Goal: Task Accomplishment & Management: Manage account settings

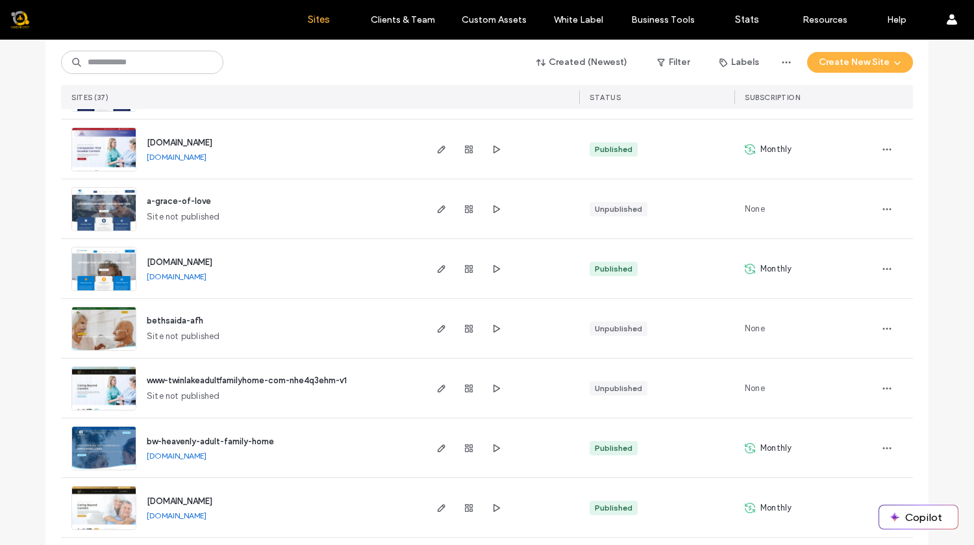
scroll to position [201, 0]
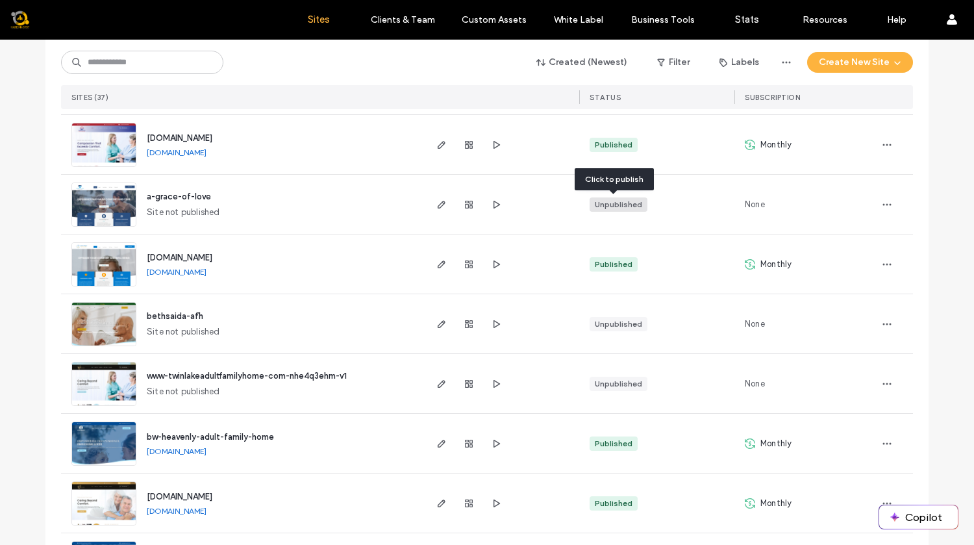
click at [615, 206] on div "Unpublished" at bounding box center [618, 205] width 47 height 12
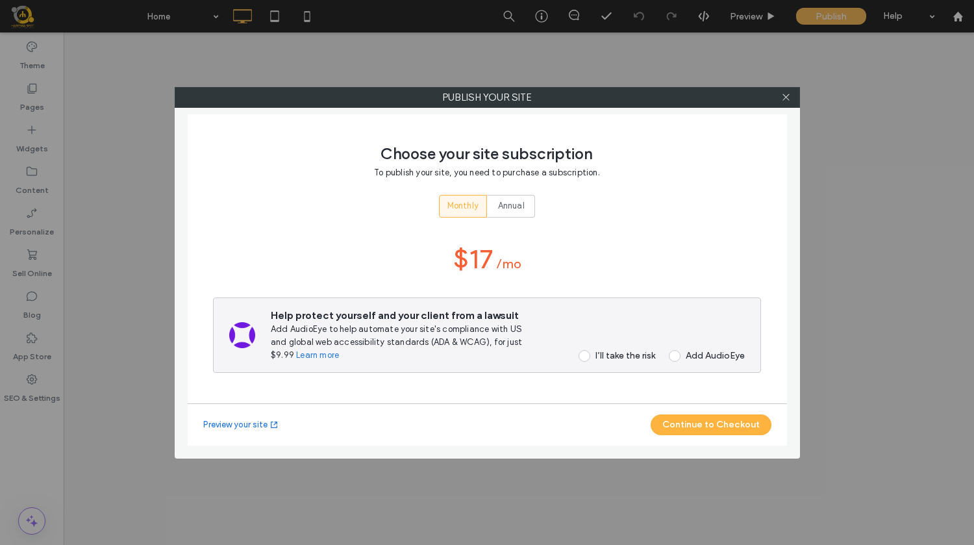
click at [586, 358] on span at bounding box center [585, 356] width 12 height 12
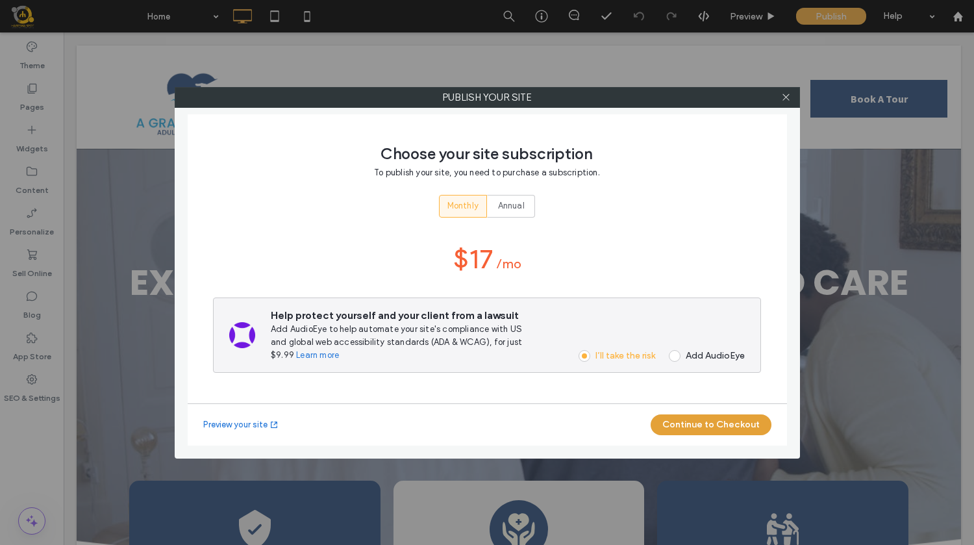
click at [722, 423] on button "Continue to Checkout" at bounding box center [711, 424] width 121 height 21
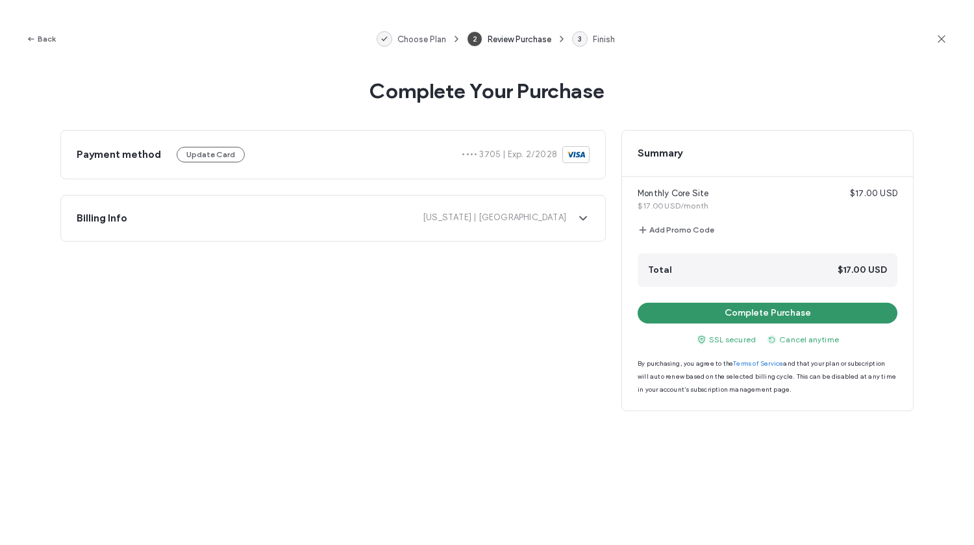
click at [806, 314] on button "Complete Purchase" at bounding box center [768, 313] width 260 height 21
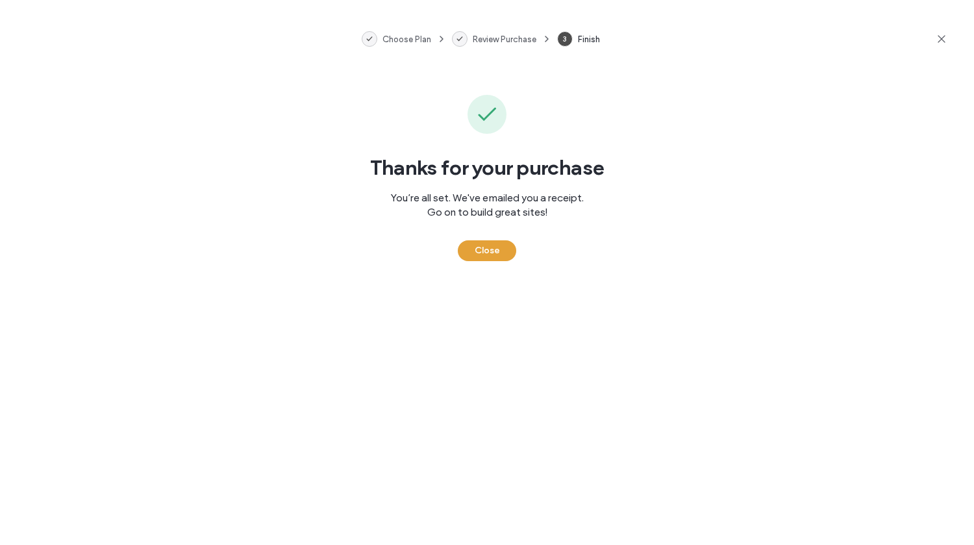
click at [497, 256] on button "Close" at bounding box center [487, 250] width 58 height 21
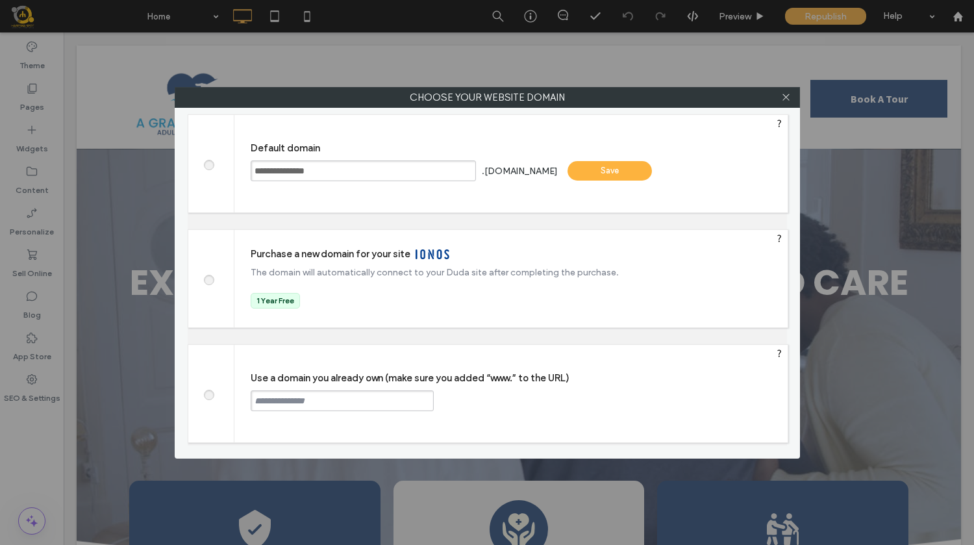
click at [208, 395] on span at bounding box center [208, 393] width 0 height 10
click at [298, 404] on input "text" at bounding box center [342, 400] width 183 height 21
type input "**********"
click at [493, 404] on div "Continue" at bounding box center [483, 399] width 84 height 19
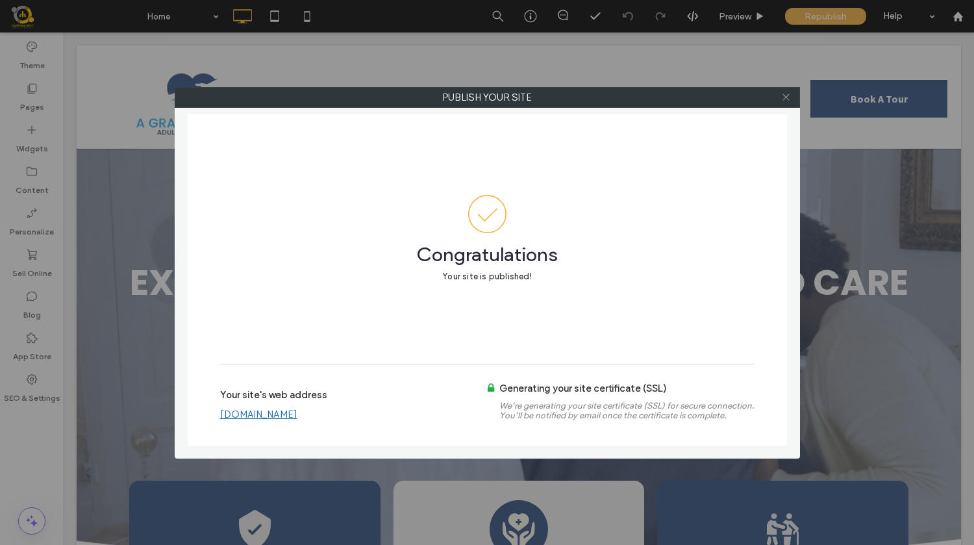
click at [787, 100] on icon at bounding box center [786, 97] width 10 height 10
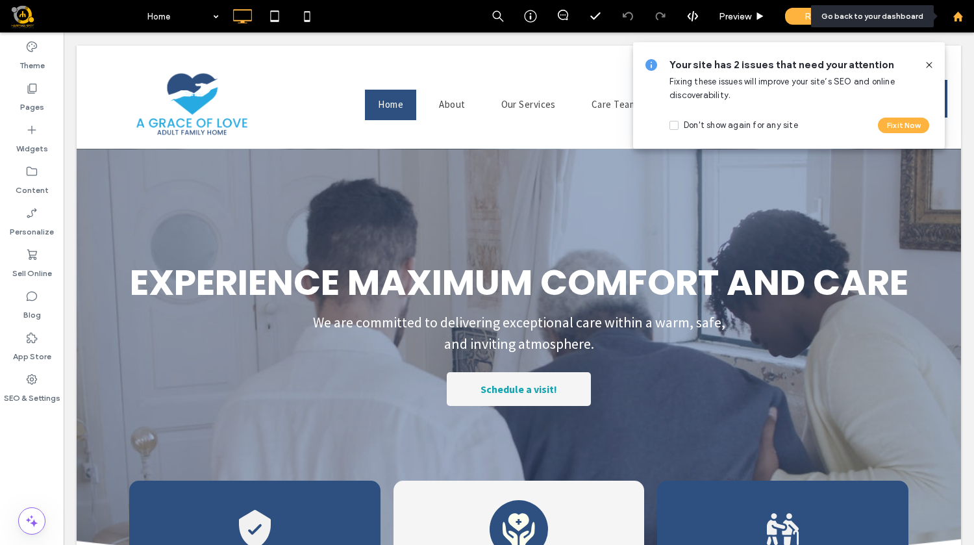
click at [958, 18] on use at bounding box center [958, 16] width 10 height 10
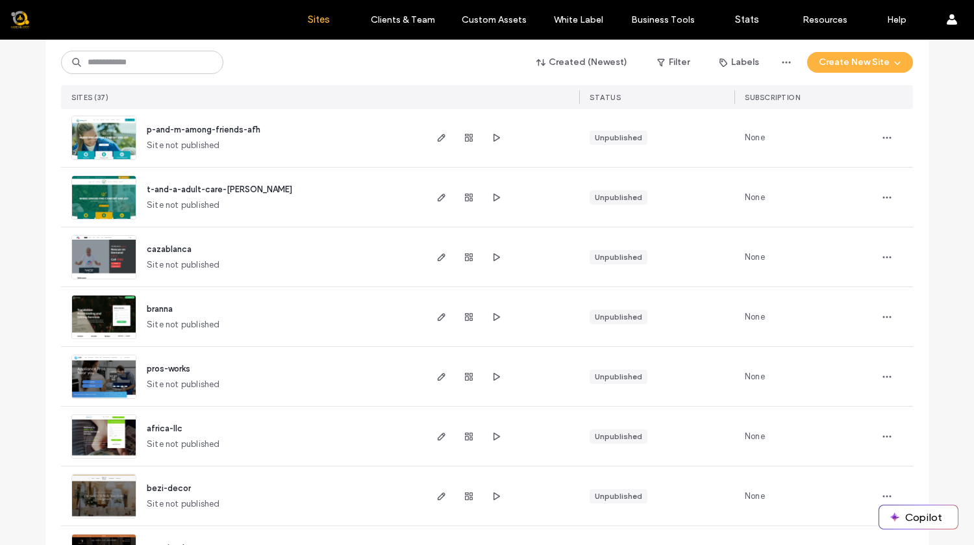
scroll to position [747, 0]
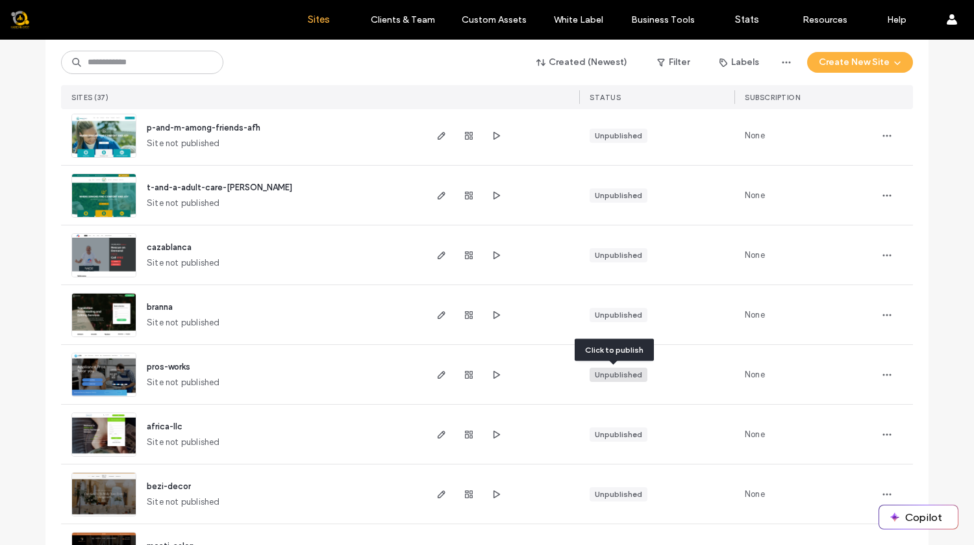
click at [614, 376] on div "Unpublished" at bounding box center [618, 375] width 47 height 12
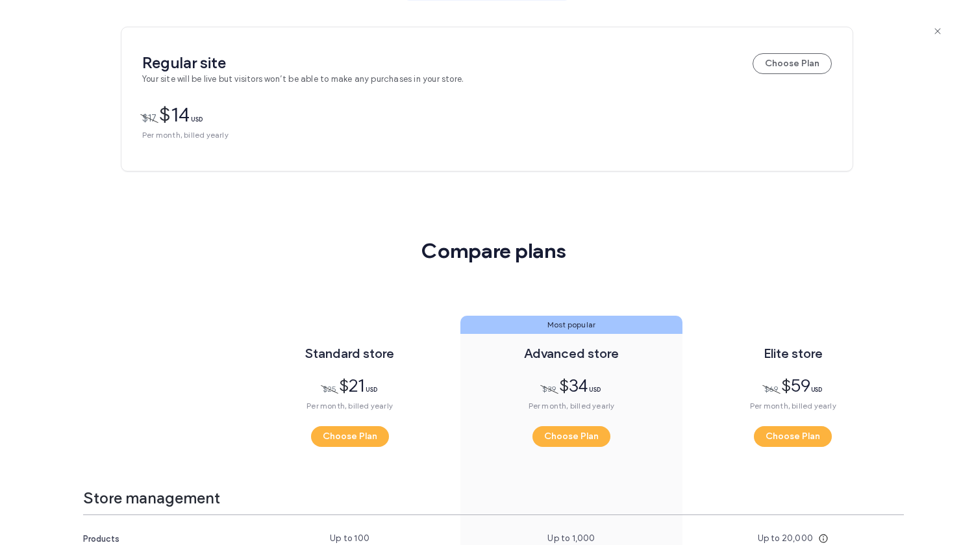
scroll to position [647, 0]
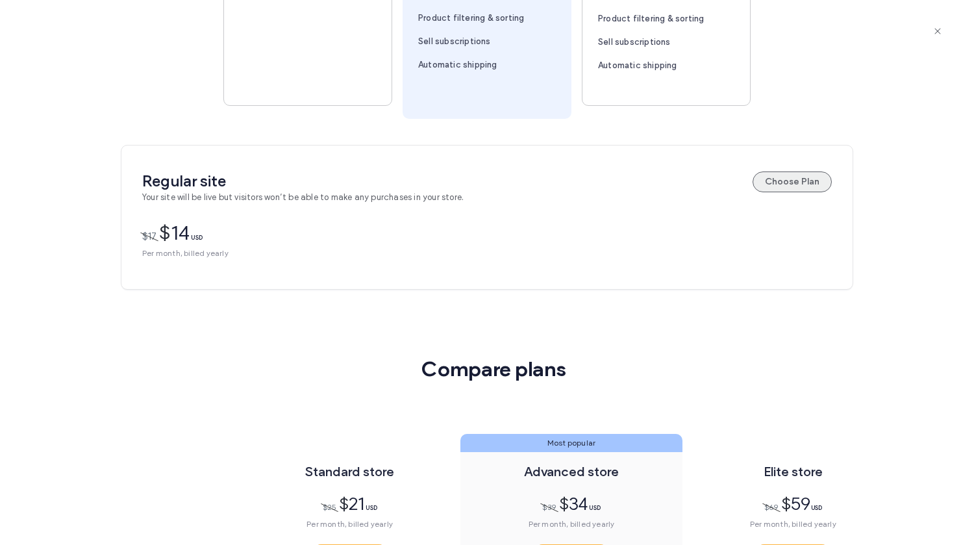
click at [797, 186] on button "Choose Plan" at bounding box center [792, 181] width 79 height 21
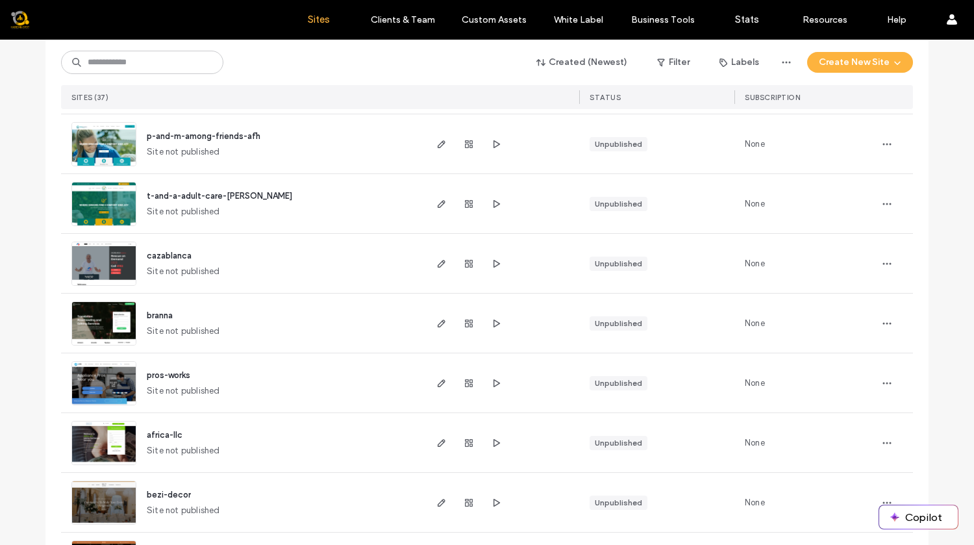
scroll to position [745, 0]
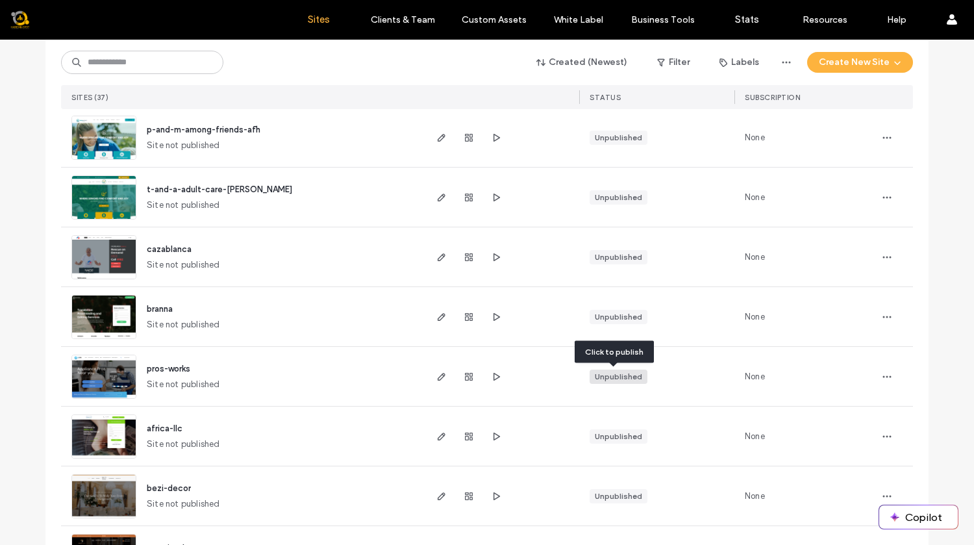
click at [608, 377] on div "Unpublished" at bounding box center [618, 377] width 47 height 12
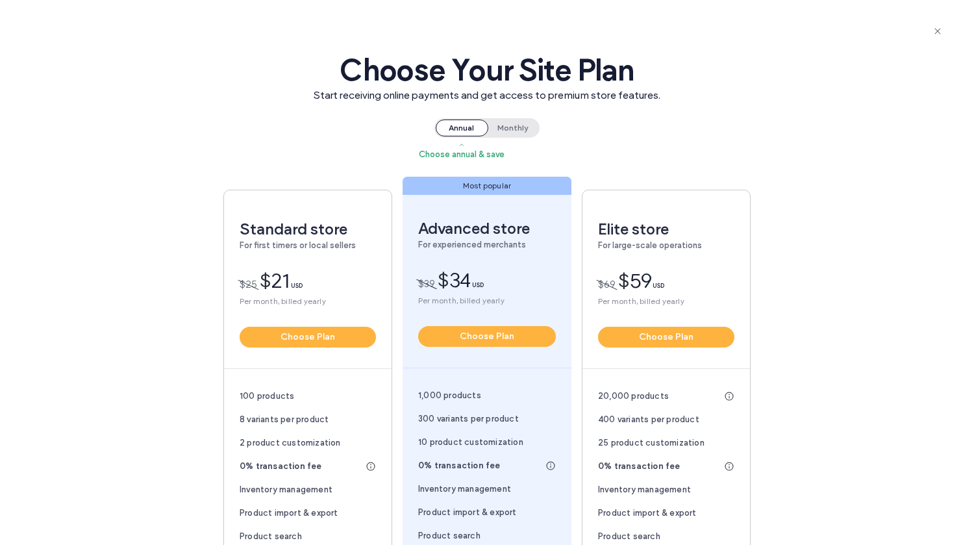
click at [508, 125] on span "Monthly" at bounding box center [512, 127] width 51 height 17
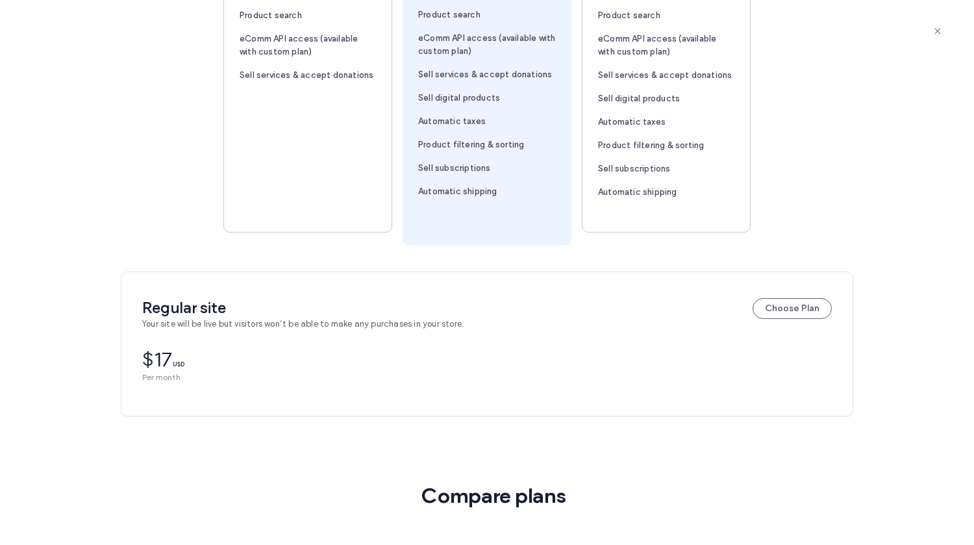
scroll to position [537, 0]
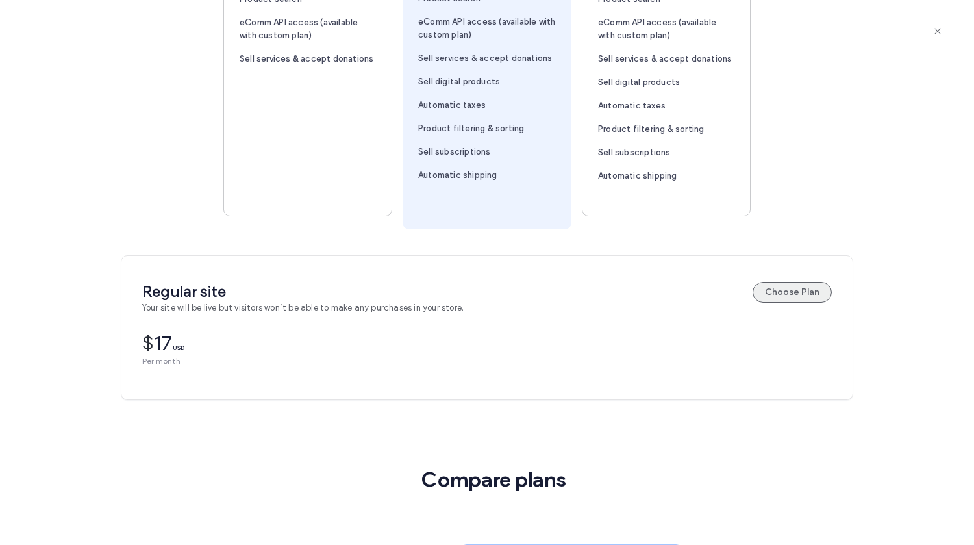
click at [791, 290] on button "Choose Plan" at bounding box center [792, 292] width 79 height 21
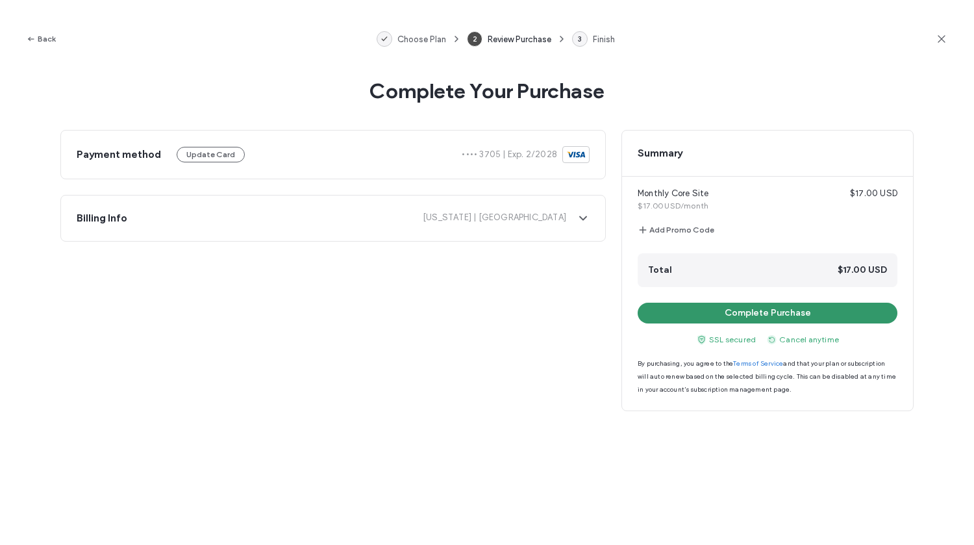
click at [795, 311] on button "Complete Purchase" at bounding box center [768, 313] width 260 height 21
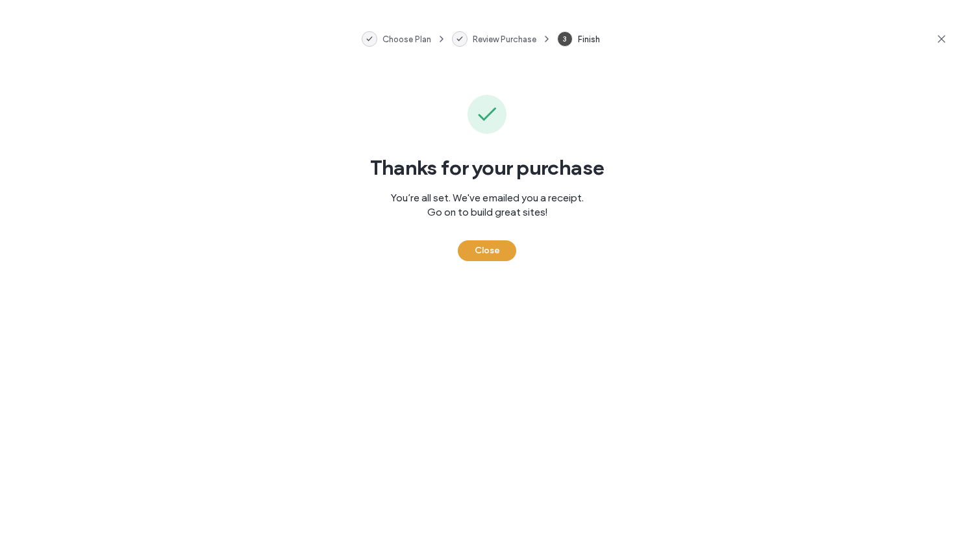
click at [494, 256] on button "Close" at bounding box center [487, 250] width 58 height 21
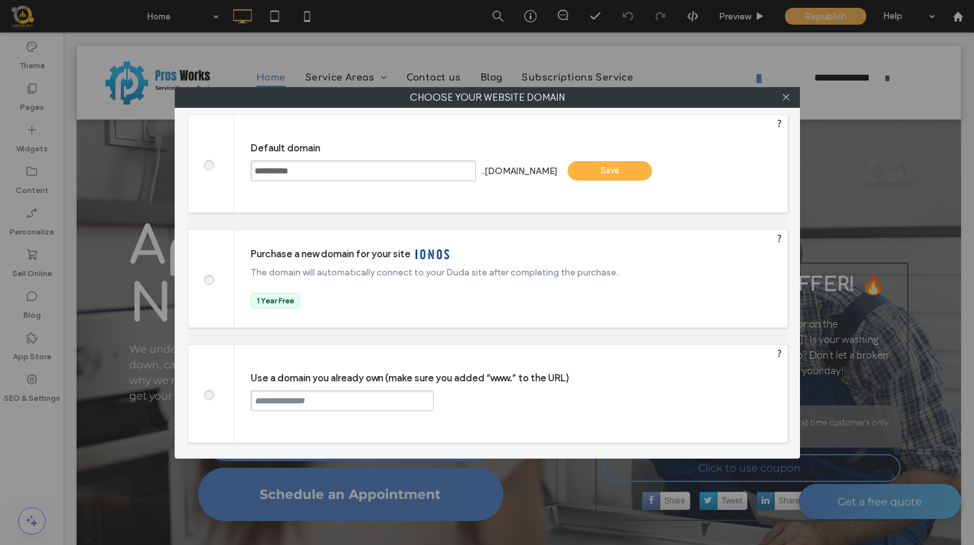
click at [208, 396] on span at bounding box center [208, 393] width 0 height 10
click at [342, 398] on input "text" at bounding box center [342, 400] width 183 height 21
type input "**********"
click at [484, 396] on div "Continue" at bounding box center [483, 399] width 84 height 19
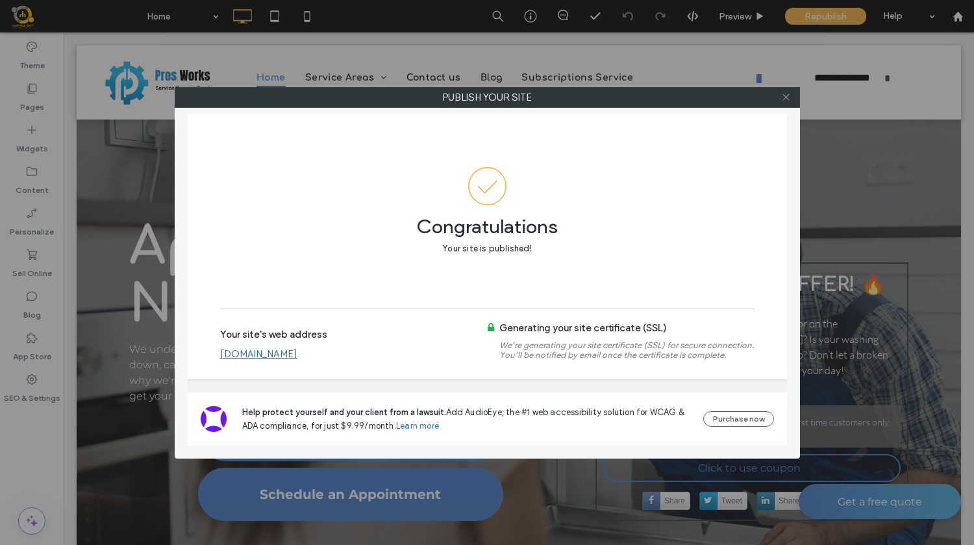
click at [786, 97] on use at bounding box center [785, 97] width 6 height 6
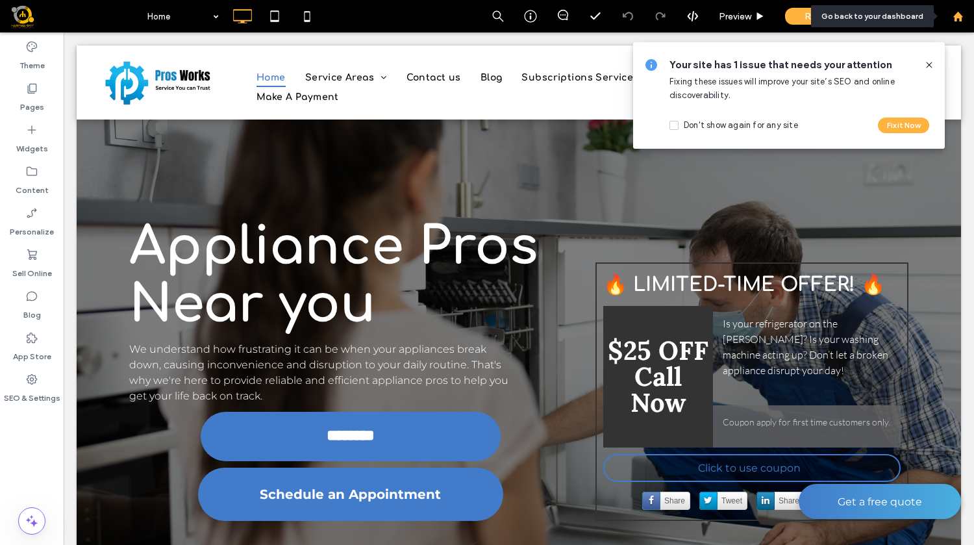
click at [960, 18] on use at bounding box center [958, 16] width 10 height 10
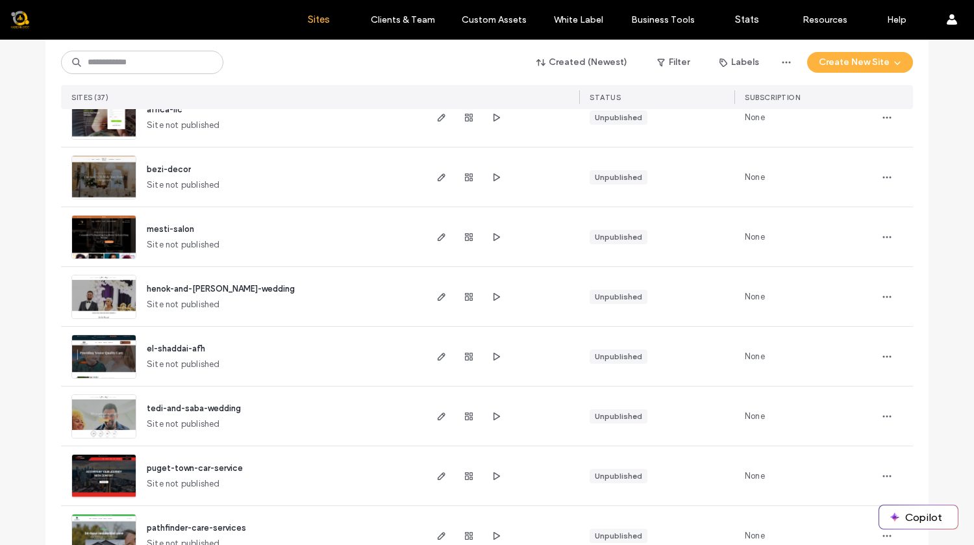
scroll to position [1080, 0]
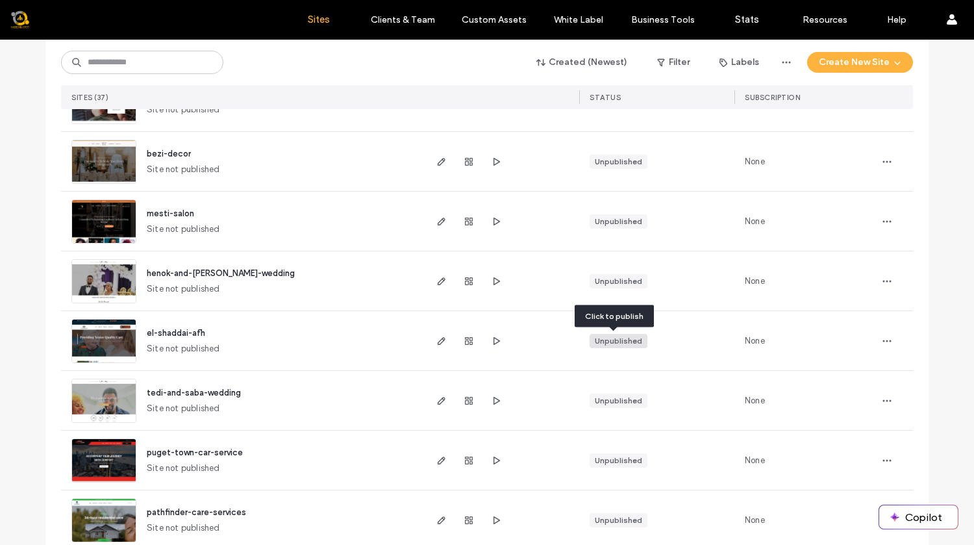
click at [618, 342] on div "Unpublished" at bounding box center [618, 341] width 47 height 12
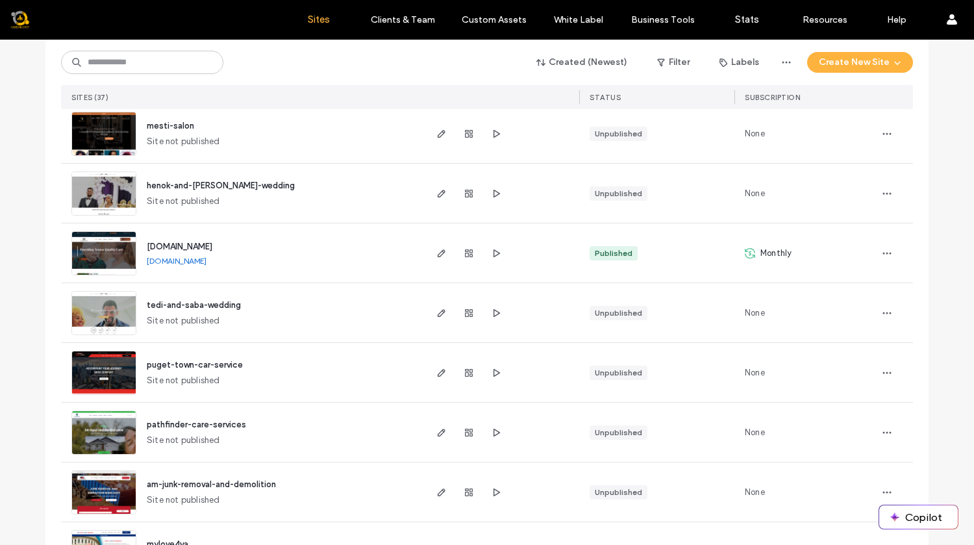
scroll to position [1173, 0]
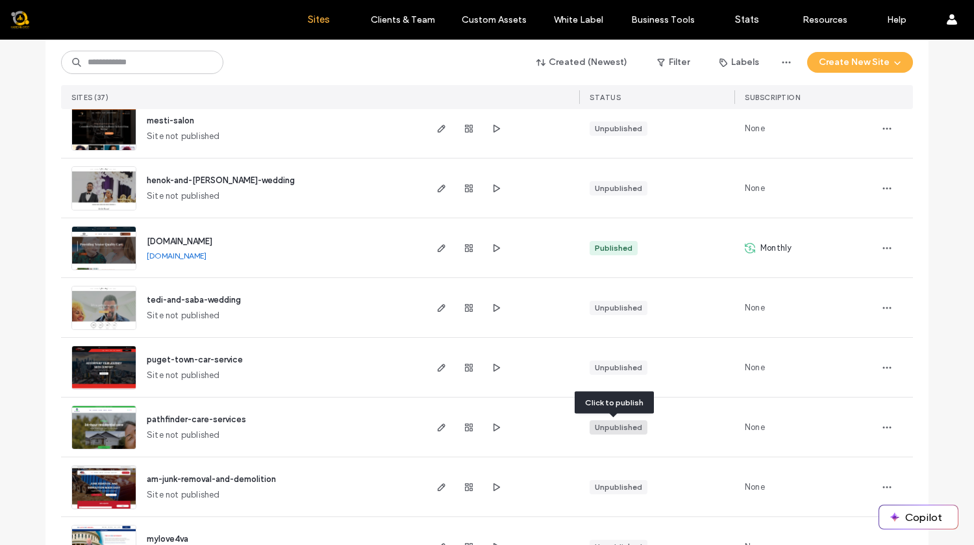
click at [619, 425] on div "Unpublished" at bounding box center [618, 427] width 47 height 12
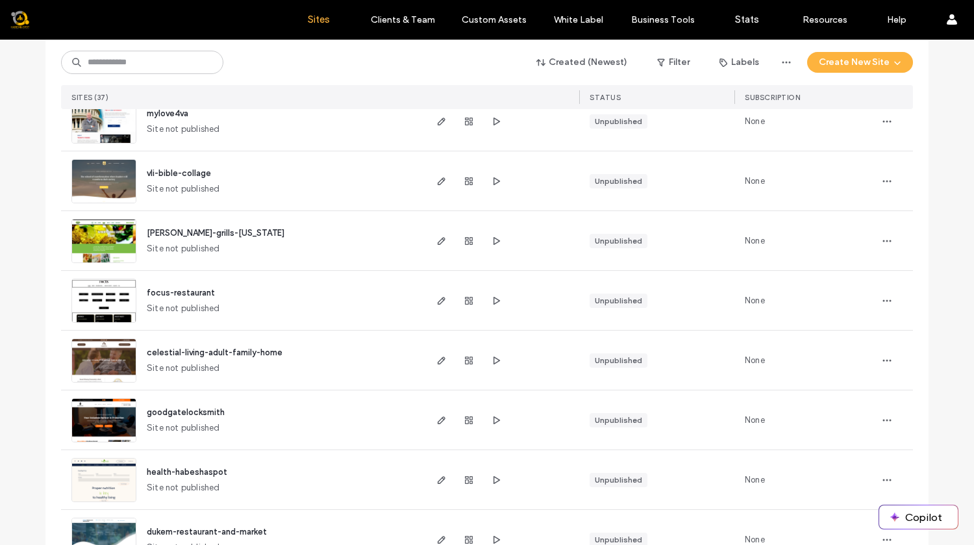
scroll to position [1626, 0]
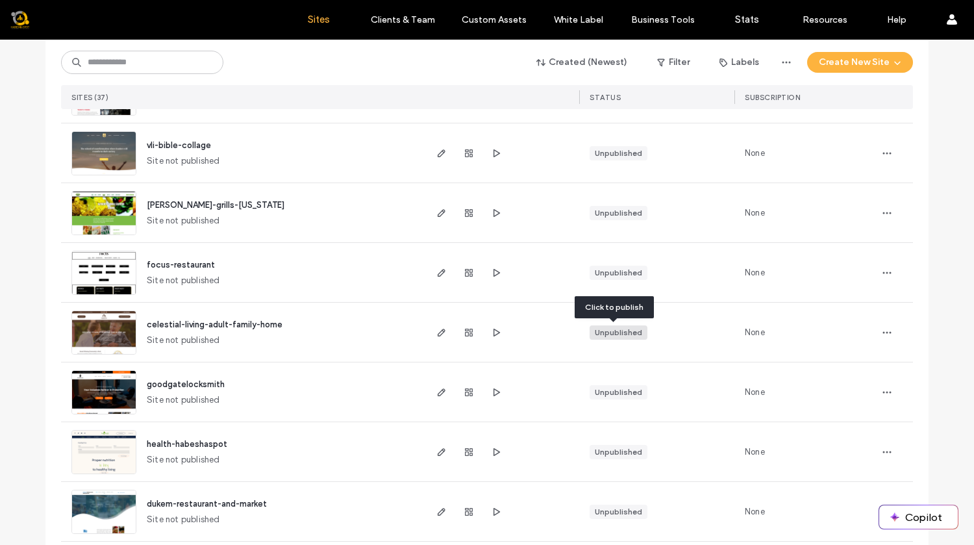
click at [607, 334] on div "Unpublished" at bounding box center [618, 333] width 47 height 12
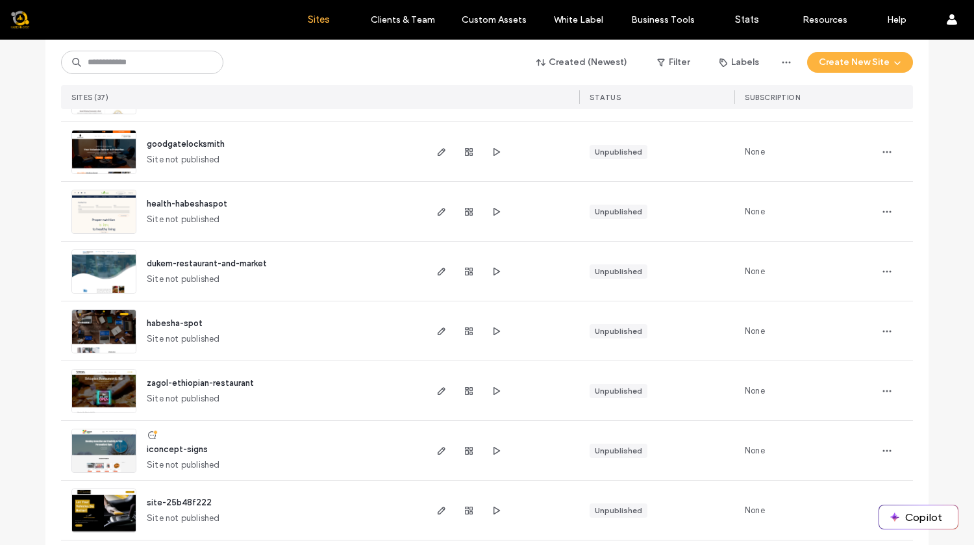
scroll to position [1866, 0]
click at [606, 329] on div "Unpublished" at bounding box center [618, 331] width 47 height 12
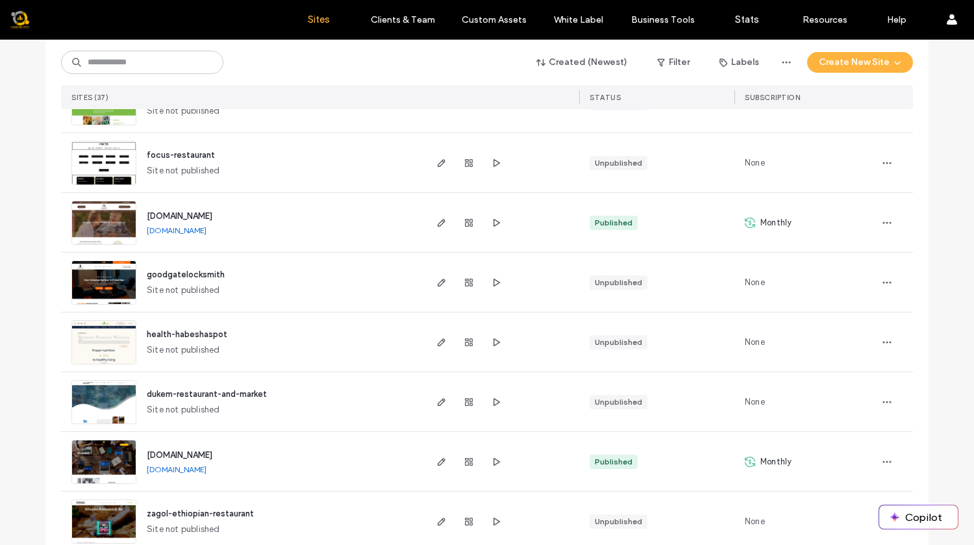
scroll to position [1741, 0]
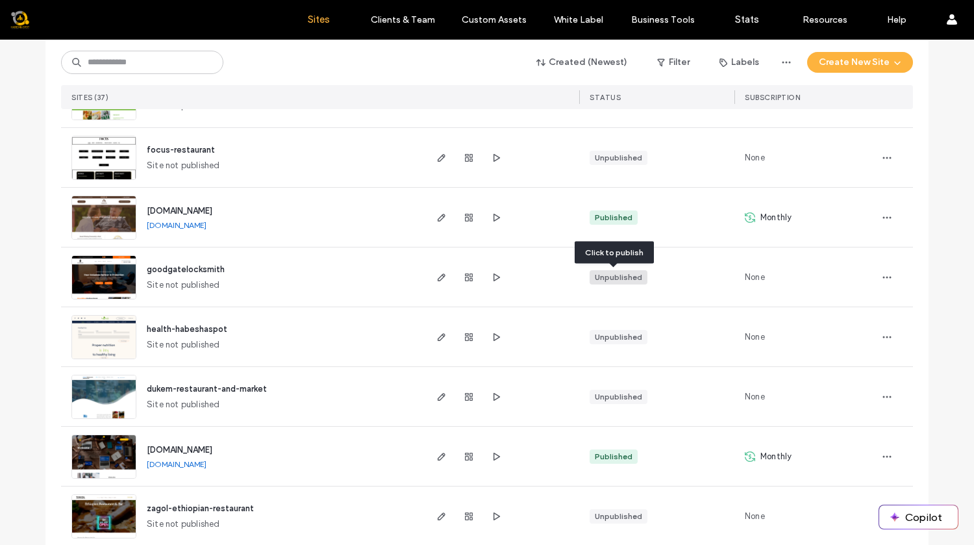
click at [612, 280] on div "Unpublished" at bounding box center [618, 277] width 47 height 12
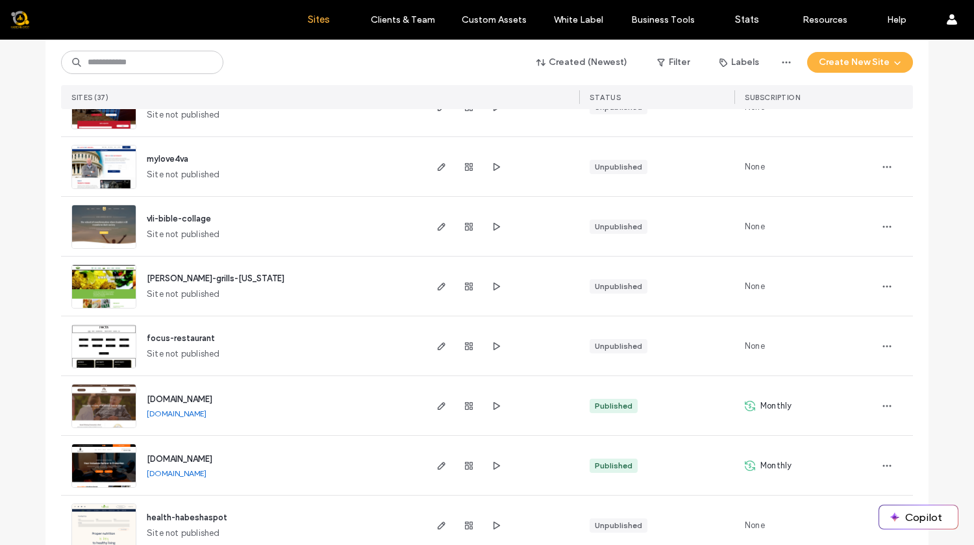
scroll to position [1535, 0]
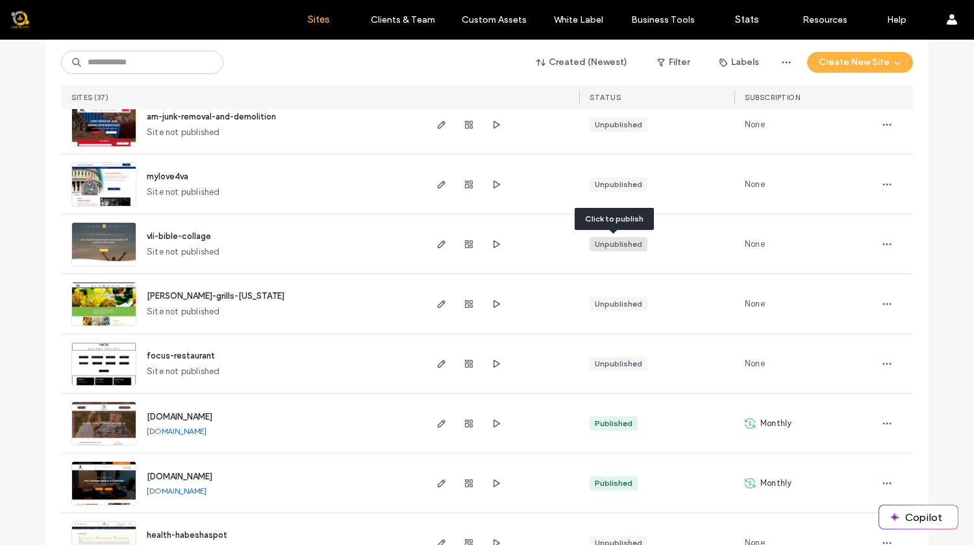
click at [617, 244] on div "Unpublished" at bounding box center [618, 244] width 47 height 12
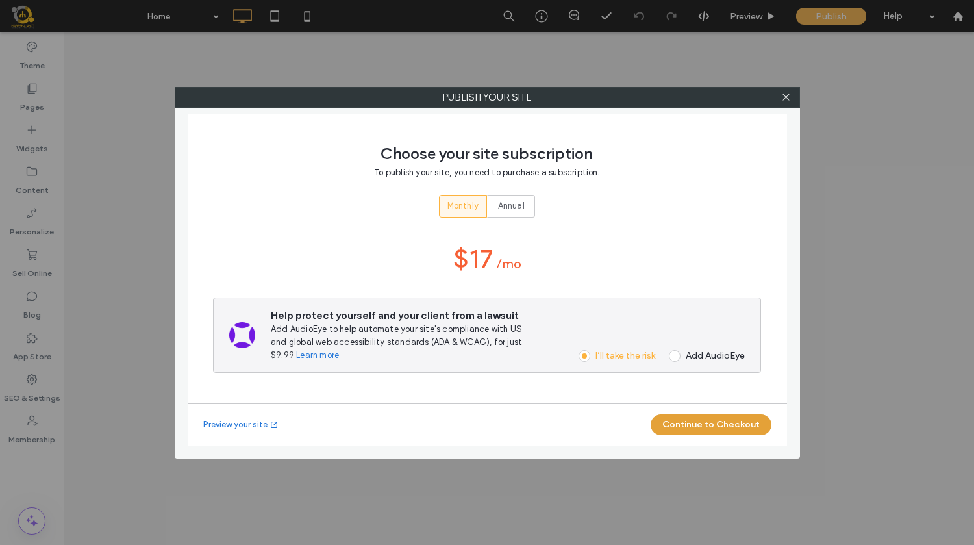
click at [705, 426] on button "Continue to Checkout" at bounding box center [711, 424] width 121 height 21
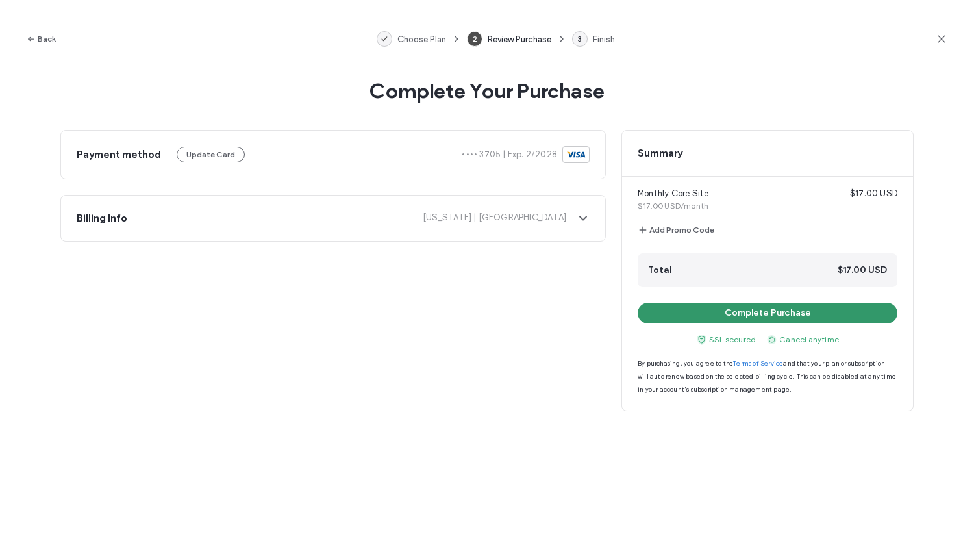
click at [805, 317] on button "Complete Purchase" at bounding box center [768, 313] width 260 height 21
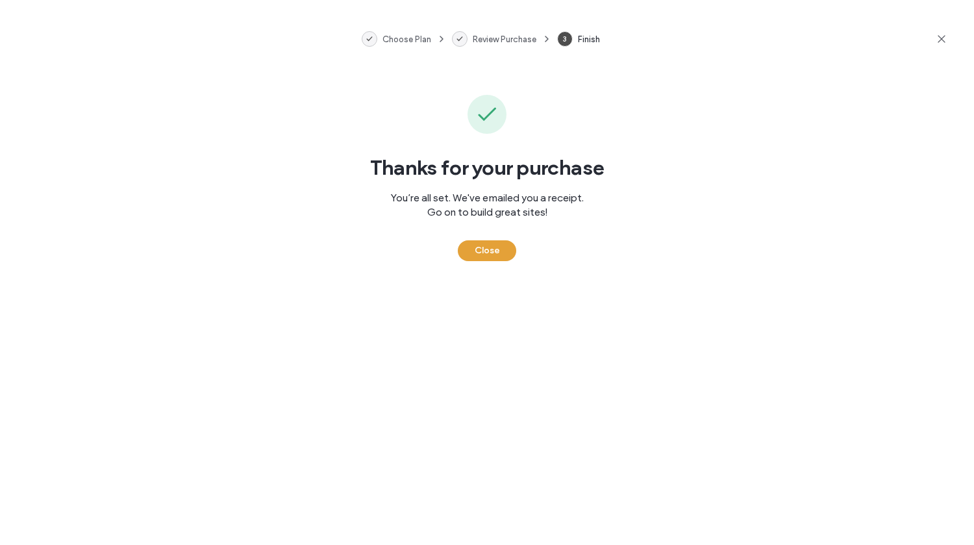
click at [495, 246] on button "Close" at bounding box center [487, 250] width 58 height 21
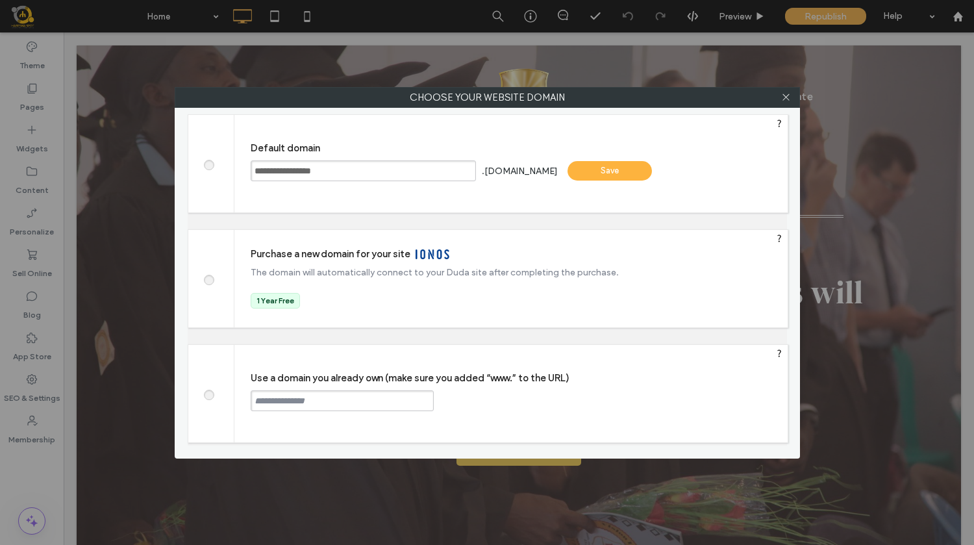
click at [208, 392] on span at bounding box center [208, 393] width 0 height 10
click at [299, 403] on input "text" at bounding box center [342, 400] width 183 height 21
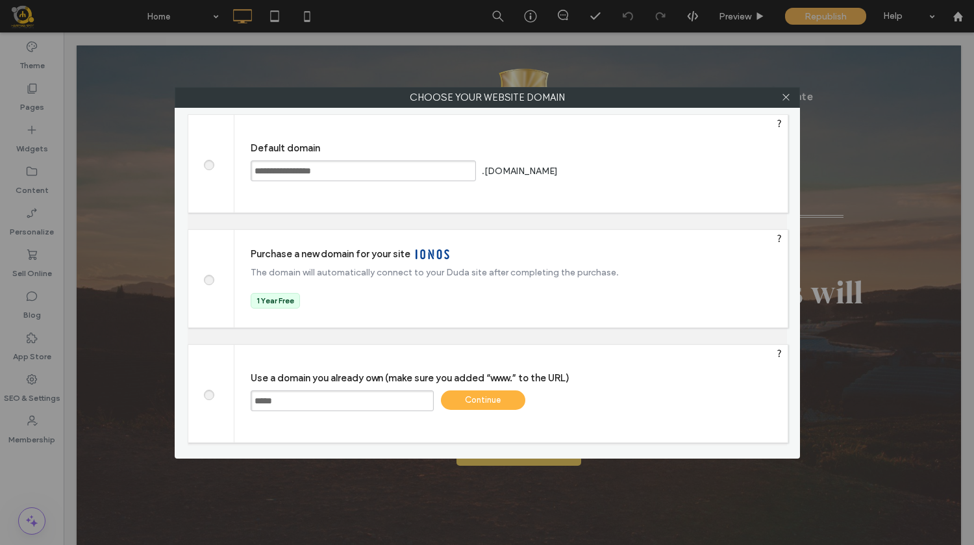
type input "**********"
click at [493, 402] on div "Continue" at bounding box center [483, 399] width 84 height 19
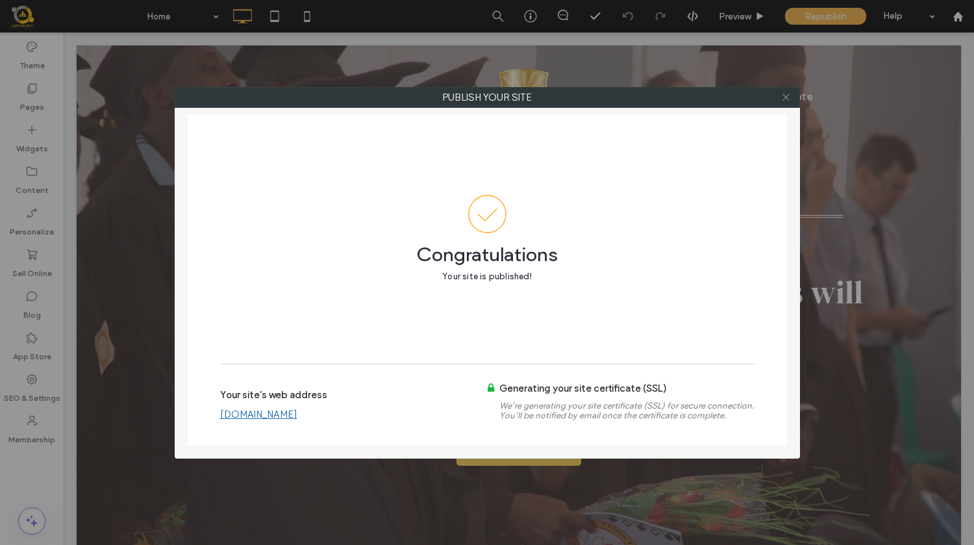
click at [786, 96] on icon at bounding box center [786, 97] width 10 height 10
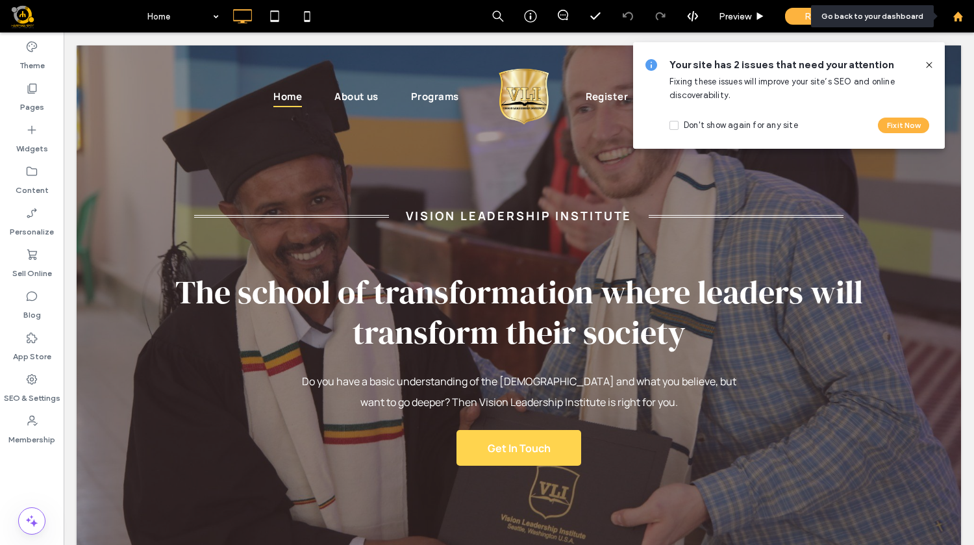
click at [958, 16] on use at bounding box center [958, 16] width 10 height 10
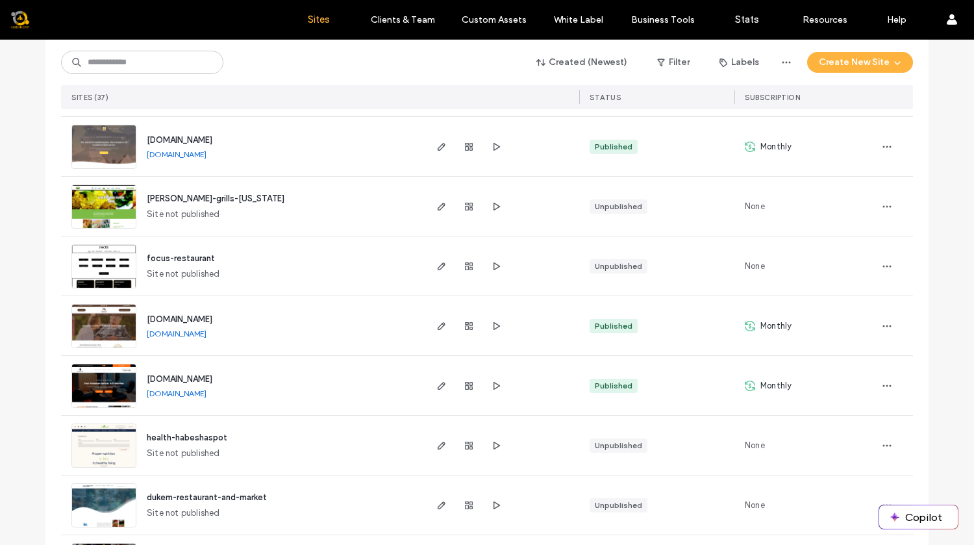
scroll to position [1937, 0]
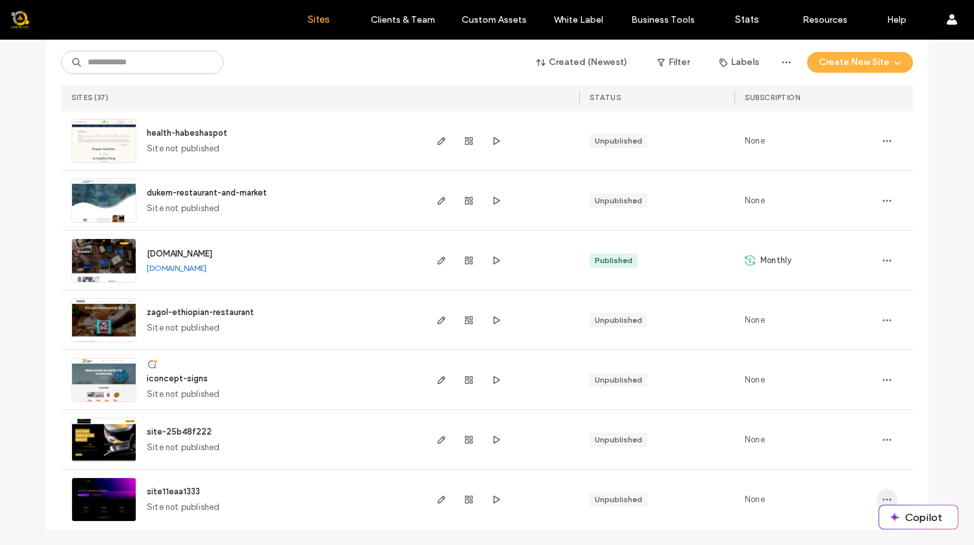
click at [882, 499] on icon "button" at bounding box center [887, 499] width 10 height 10
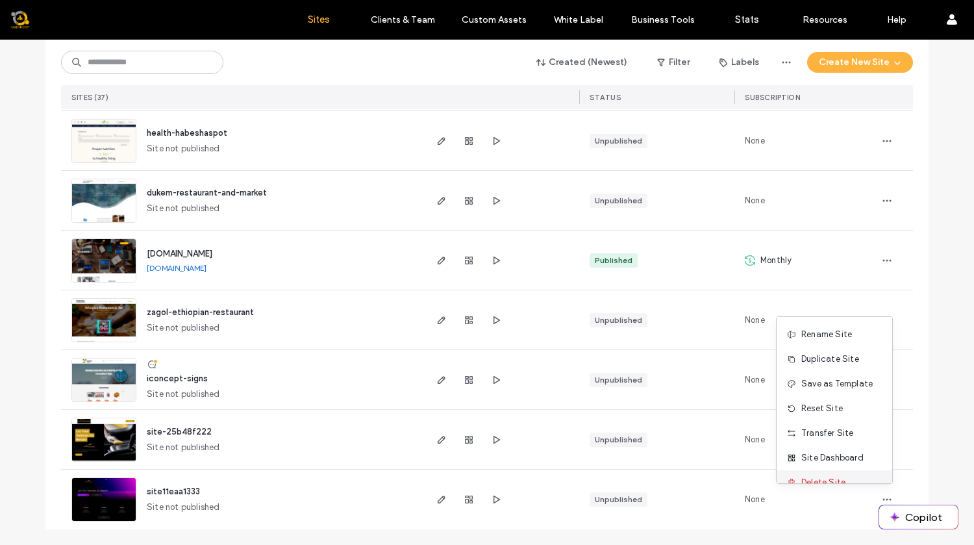
click at [823, 480] on span "Delete Site" at bounding box center [823, 482] width 44 height 13
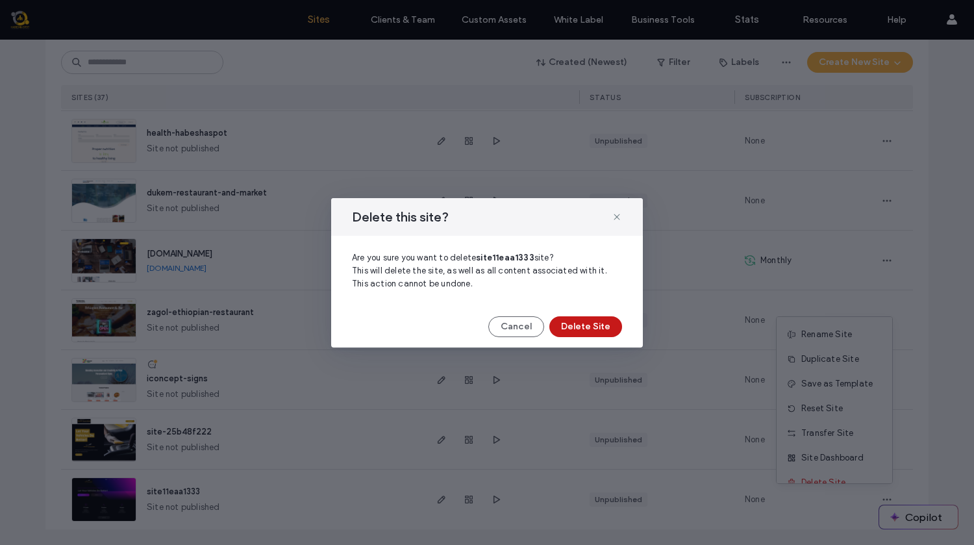
click at [588, 325] on button "Delete Site" at bounding box center [585, 326] width 73 height 21
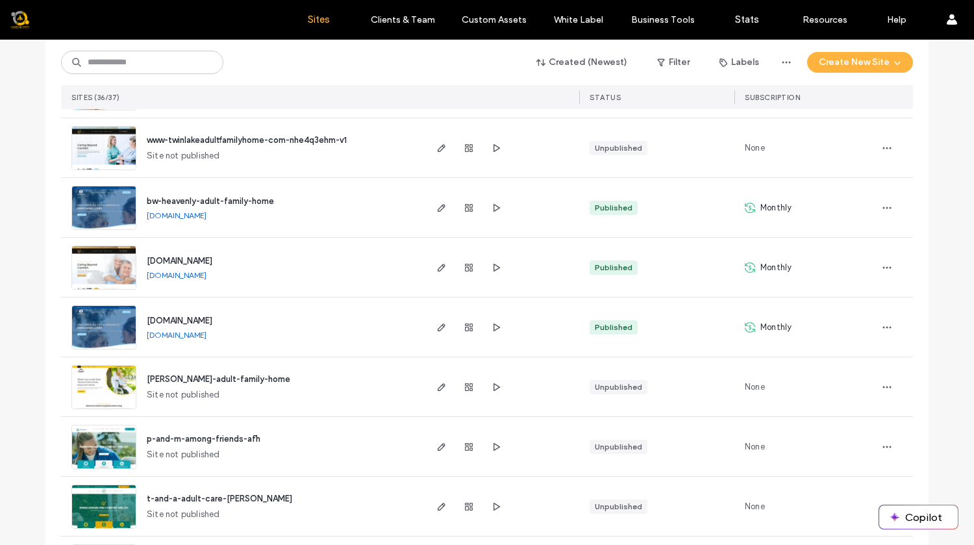
scroll to position [433, 0]
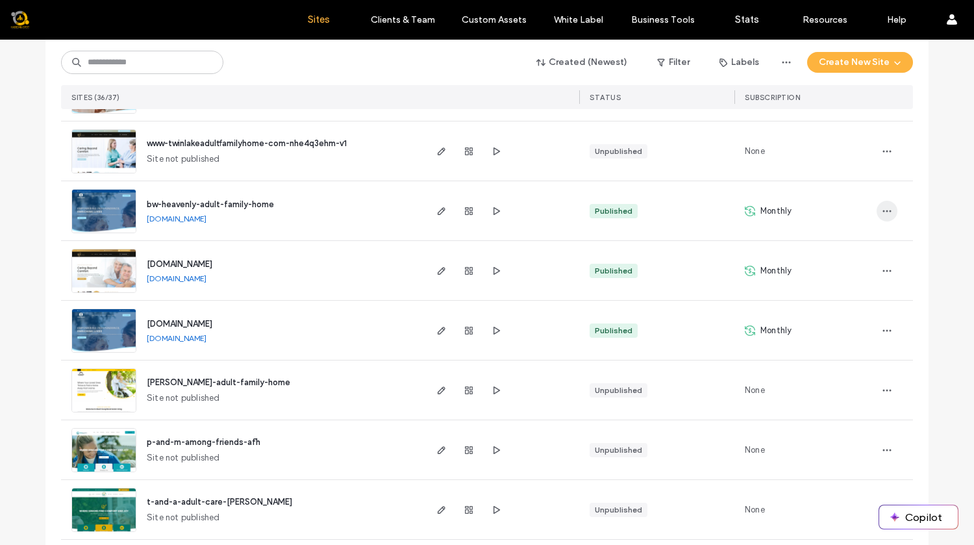
click at [882, 206] on icon "button" at bounding box center [887, 211] width 10 height 10
click at [883, 210] on use "button" at bounding box center [887, 211] width 8 height 2
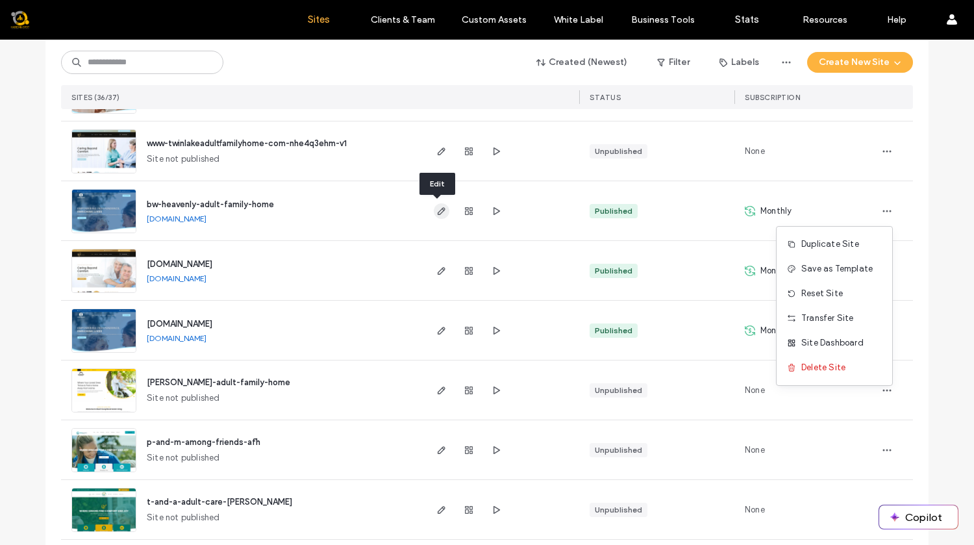
click at [434, 208] on span "button" at bounding box center [442, 211] width 16 height 16
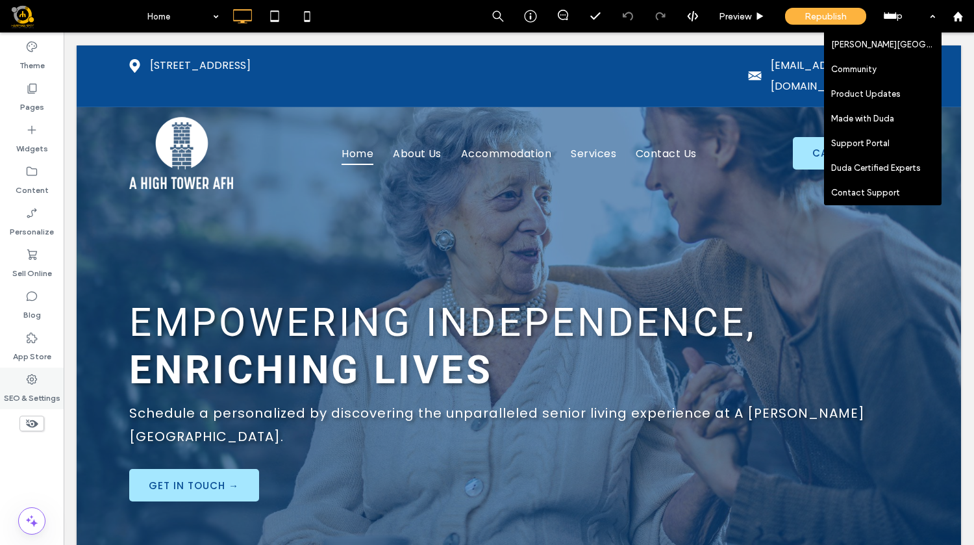
click at [29, 382] on icon at bounding box center [31, 379] width 13 height 13
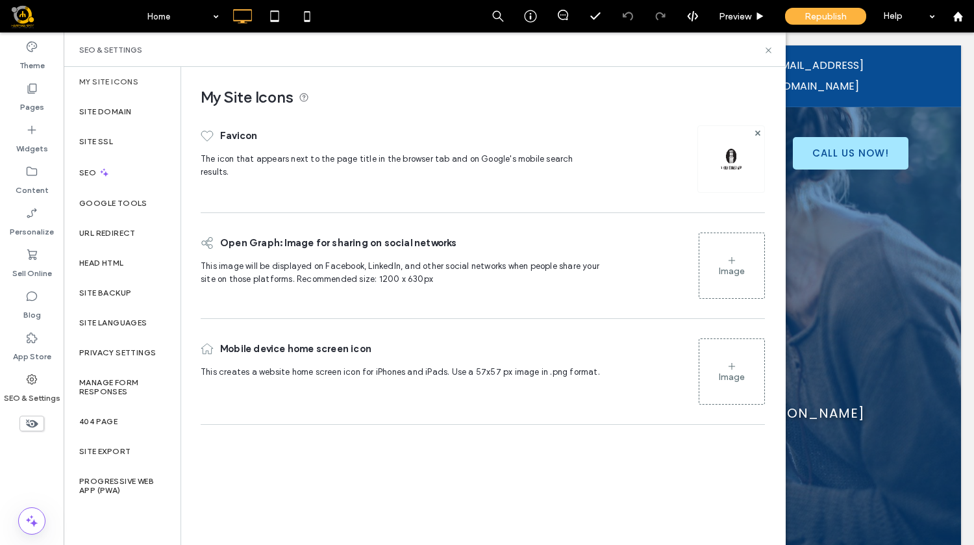
click at [123, 84] on label "My Site Icons" at bounding box center [108, 81] width 59 height 9
click at [122, 84] on label "My Site Icons" at bounding box center [108, 81] width 59 height 9
click at [103, 108] on label "Site Domain" at bounding box center [105, 111] width 52 height 9
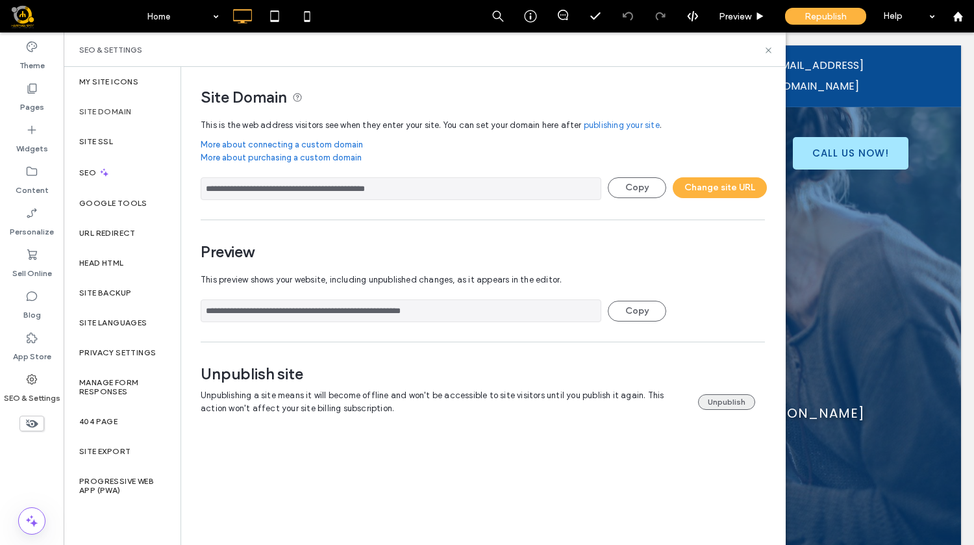
click at [722, 402] on button "Unpublish" at bounding box center [726, 402] width 57 height 16
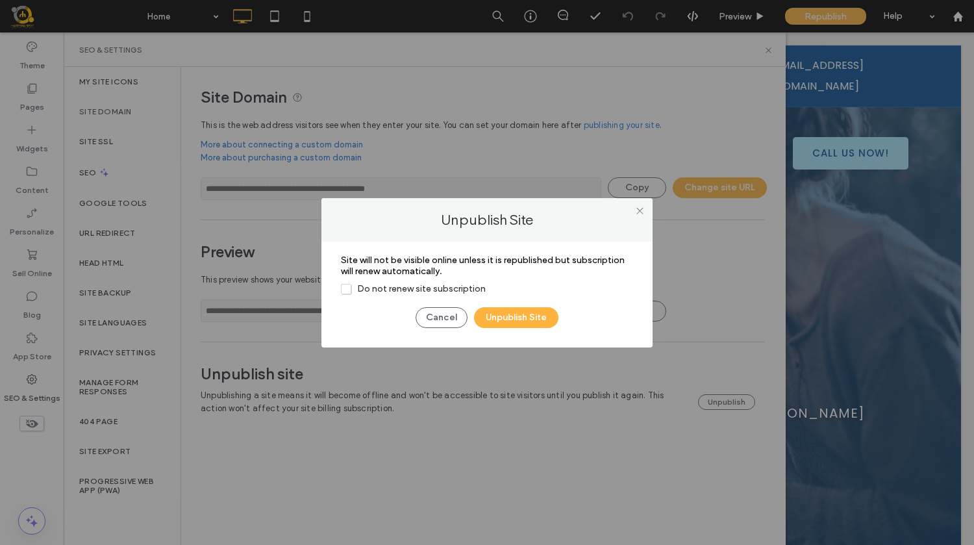
click at [345, 288] on span "Do not renew site subscription" at bounding box center [413, 288] width 145 height 11
click at [518, 313] on button "Unpublish Site" at bounding box center [516, 317] width 84 height 21
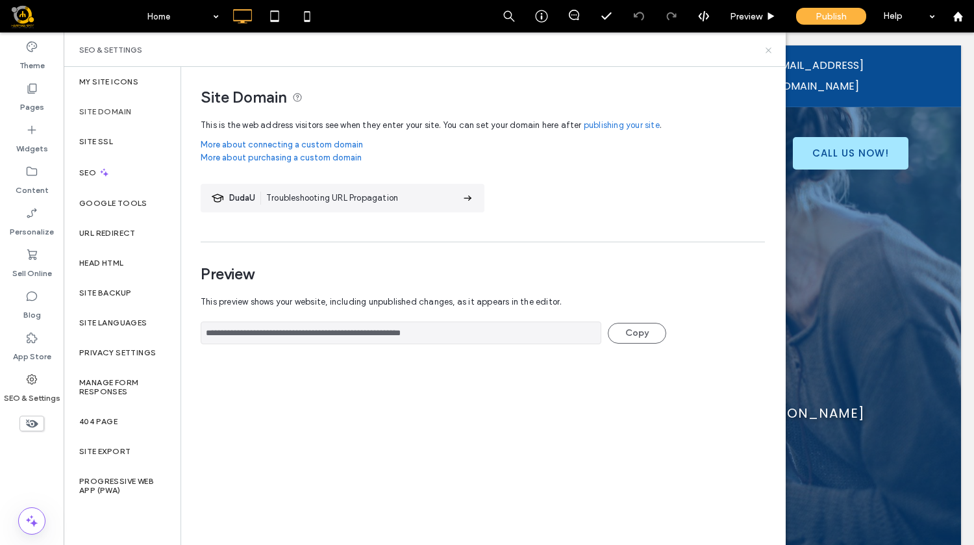
click at [765, 47] on icon at bounding box center [769, 50] width 10 height 10
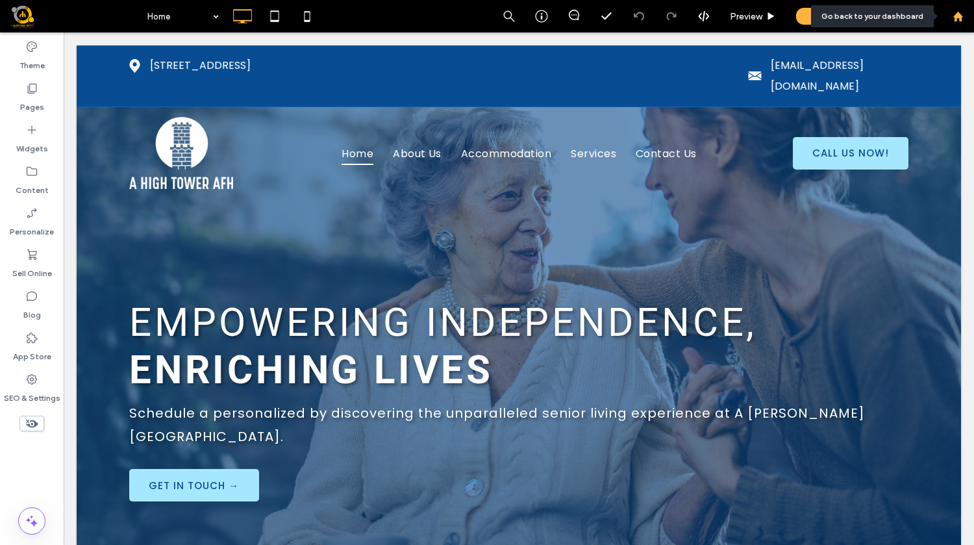
click at [956, 18] on use at bounding box center [958, 16] width 10 height 10
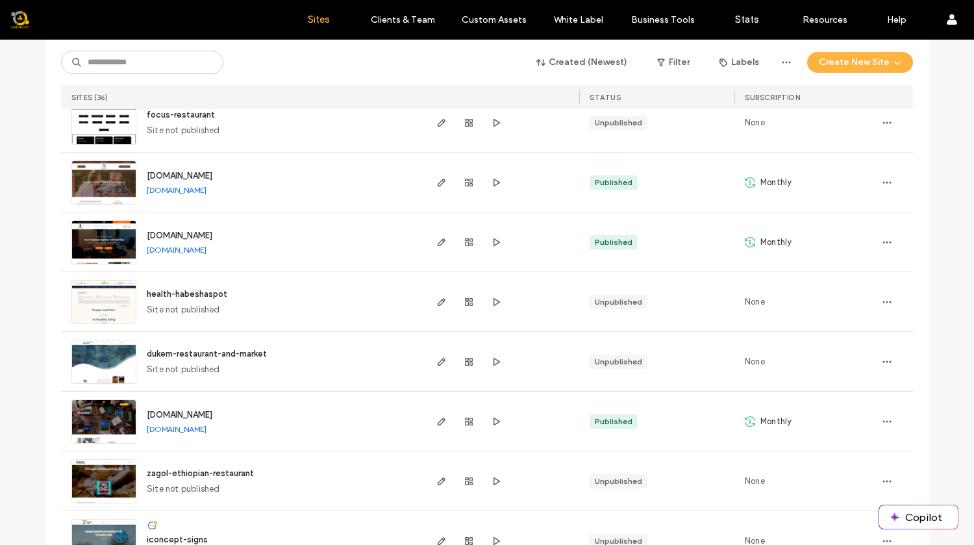
scroll to position [1877, 0]
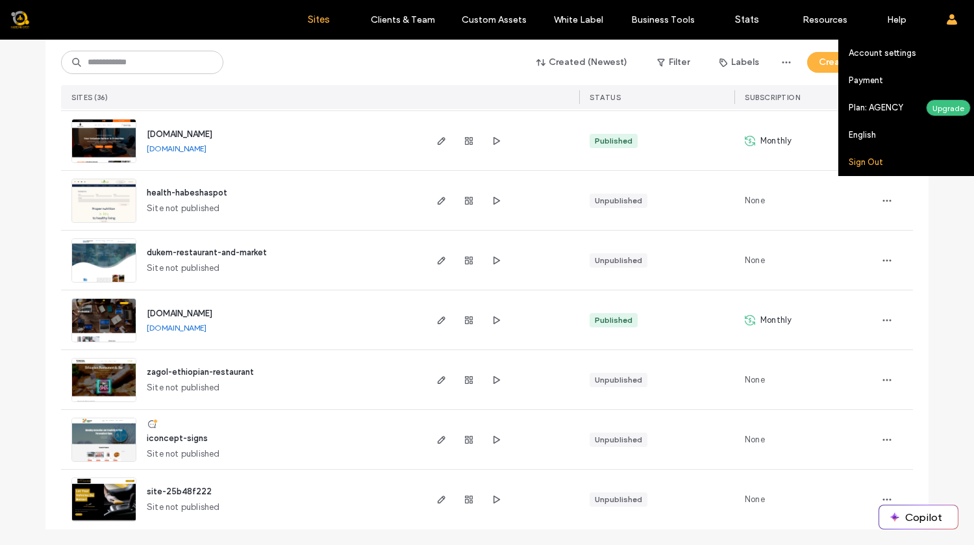
click at [877, 164] on label "Sign Out" at bounding box center [866, 162] width 34 height 10
